Goal: Check status: Check status

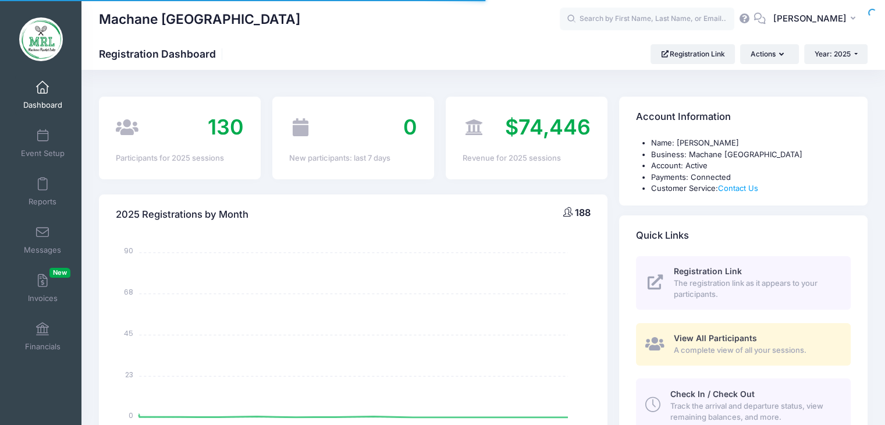
select select
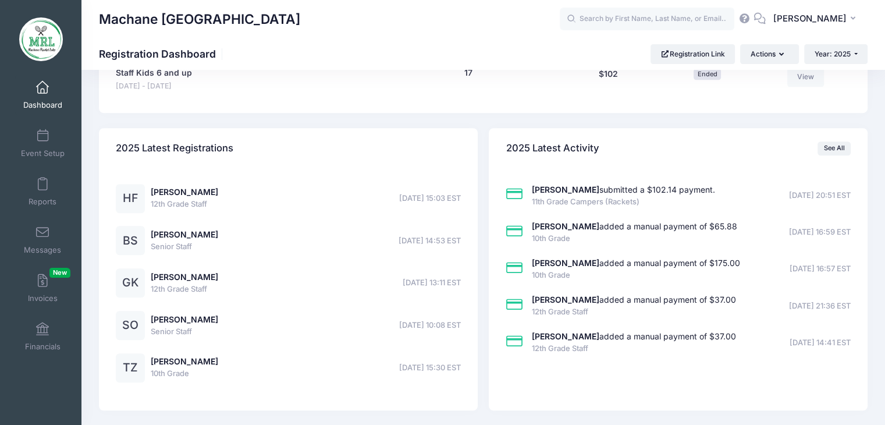
scroll to position [870, 0]
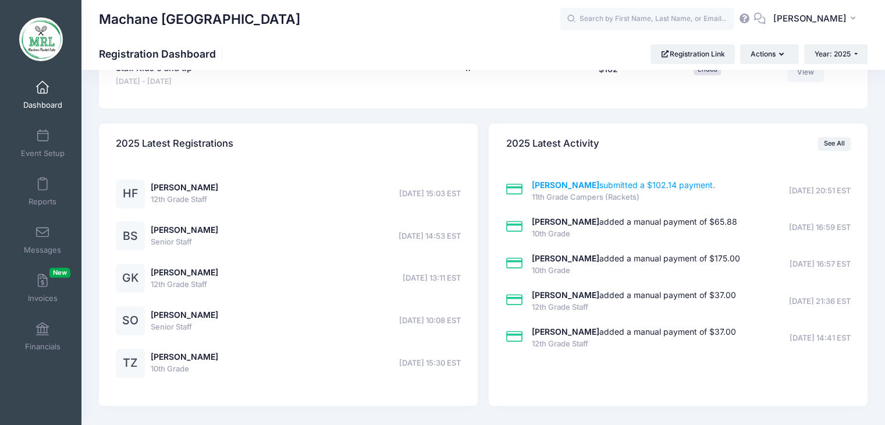
click at [646, 187] on link "Aviva Glancz submitted a $102.14 payment." at bounding box center [623, 185] width 183 height 10
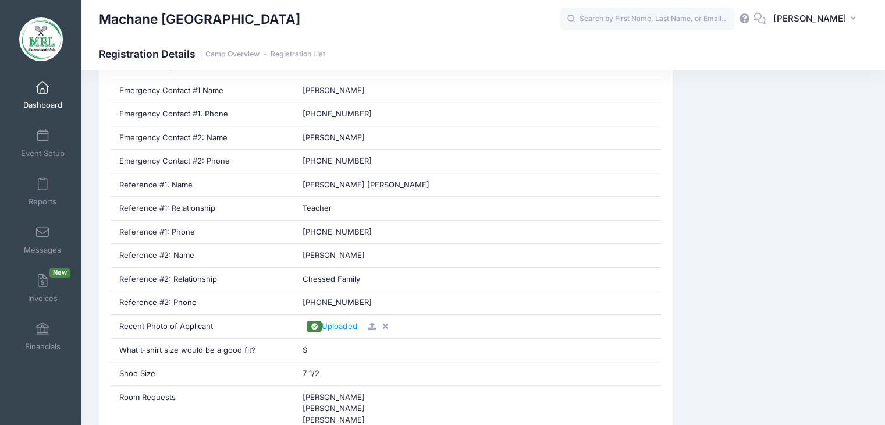
scroll to position [791, 0]
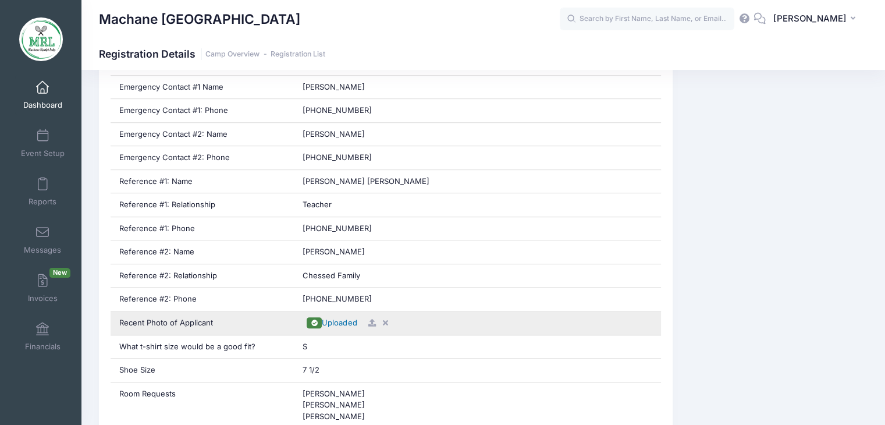
click at [328, 322] on span "Uploaded" at bounding box center [339, 322] width 35 height 9
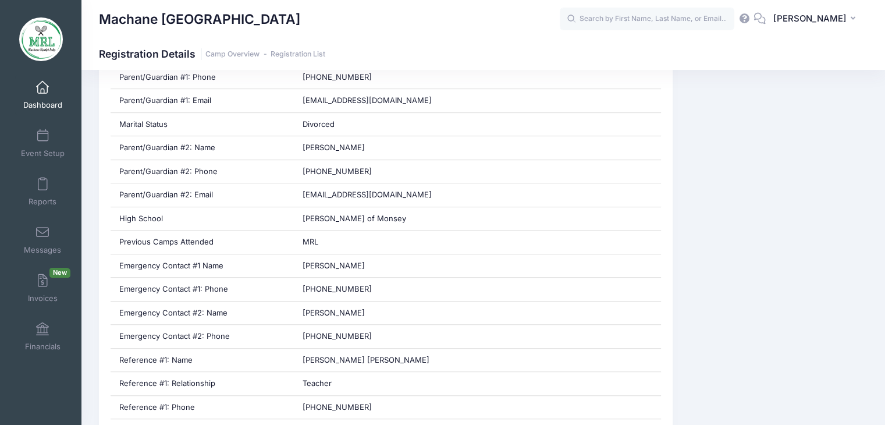
scroll to position [0, 0]
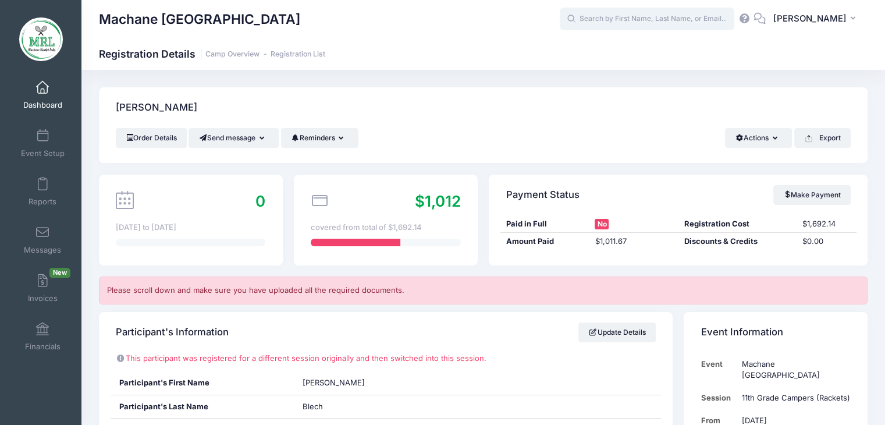
click at [696, 12] on input "text" at bounding box center [647, 19] width 175 height 23
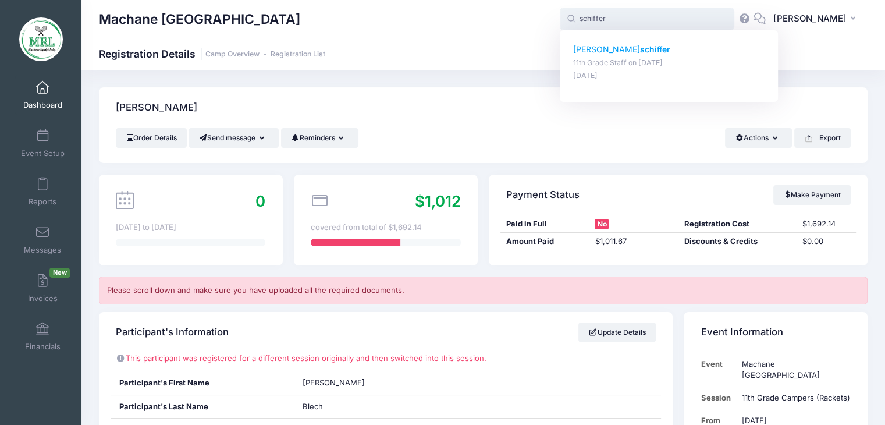
click at [640, 52] on strong "schiffer" at bounding box center [655, 49] width 30 height 10
type input "rachel schiffer (11th Grade Staff, Aug-14, 2025)"
